Goal: Find specific page/section: Find specific page/section

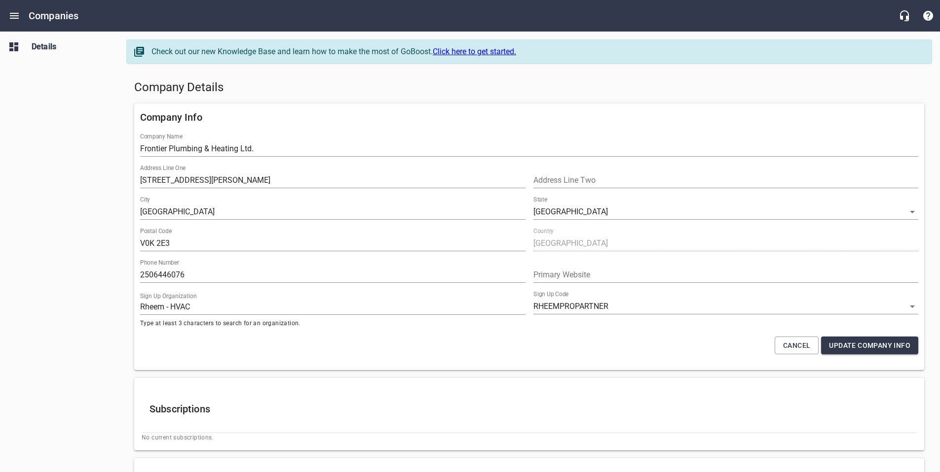
select select "[GEOGRAPHIC_DATA]"
select select "62"
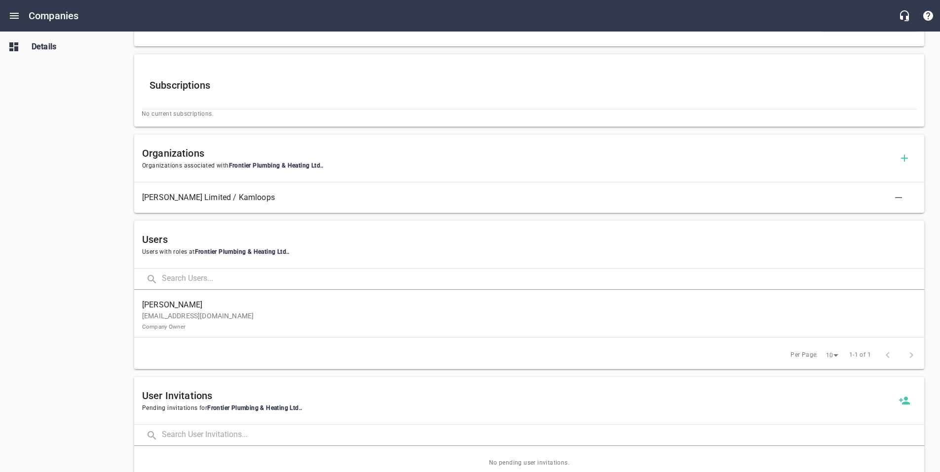
scroll to position [324, 0]
click at [354, 303] on span "[PERSON_NAME]" at bounding box center [525, 305] width 766 height 12
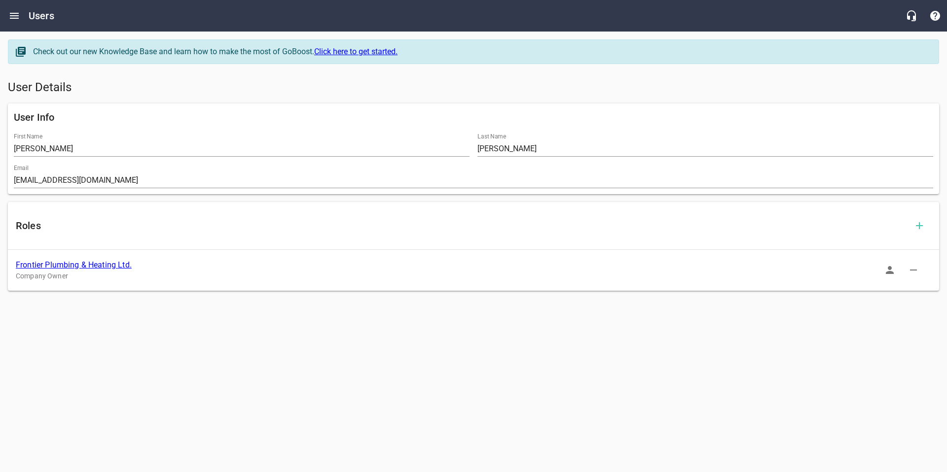
click at [887, 270] on icon "button" at bounding box center [890, 270] width 12 height 12
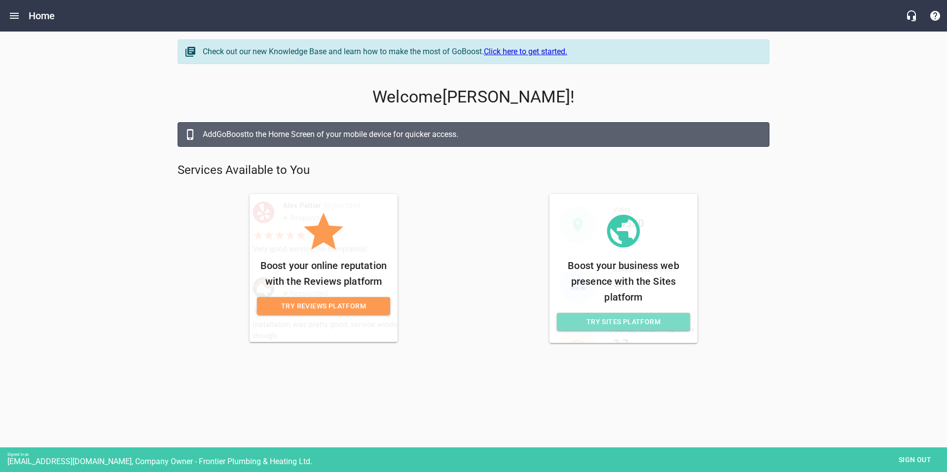
click at [633, 327] on link "Try Sites Platform" at bounding box center [623, 322] width 133 height 18
